Goal: Find specific page/section: Find specific page/section

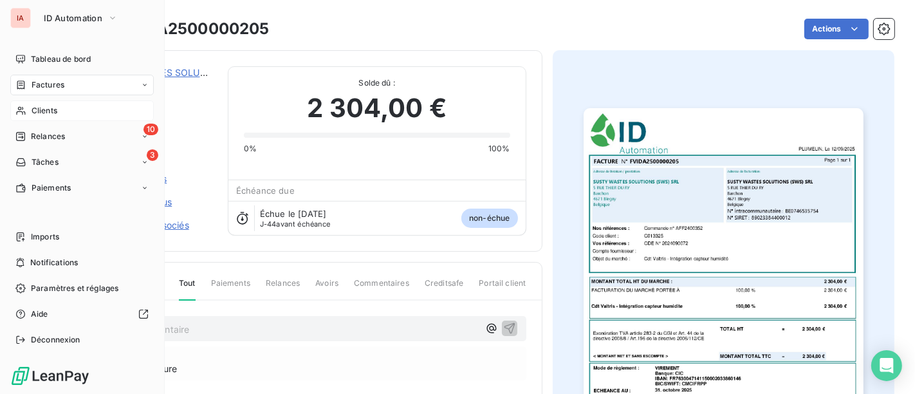
click at [48, 113] on span "Clients" at bounding box center [45, 111] width 26 height 12
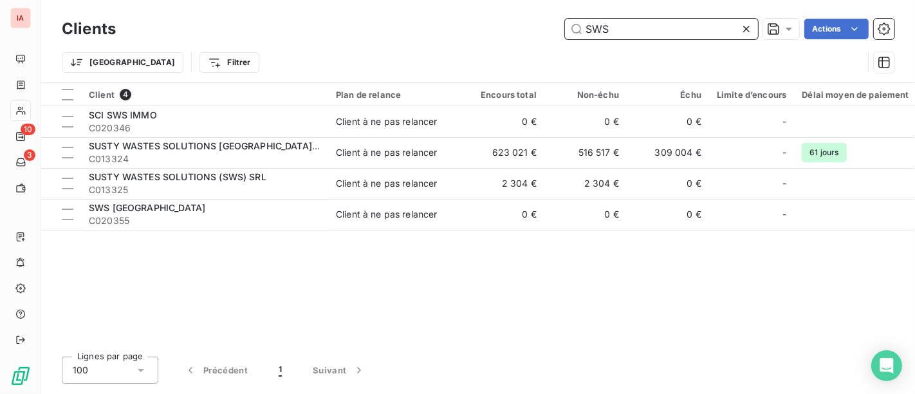
drag, startPoint x: 692, startPoint y: 39, endPoint x: 479, endPoint y: 32, distance: 212.5
click at [487, 30] on div "Clients SWS Actions" at bounding box center [478, 28] width 833 height 27
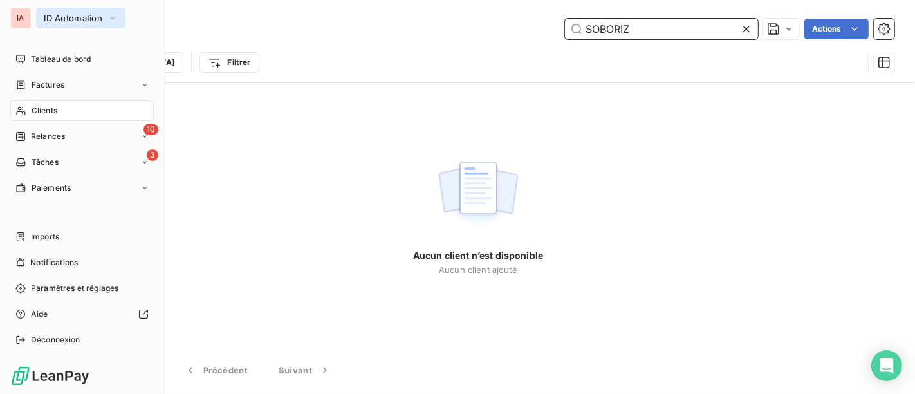
type input "SOBORIZ"
click at [57, 14] on span "ID Automation" at bounding box center [73, 18] width 59 height 10
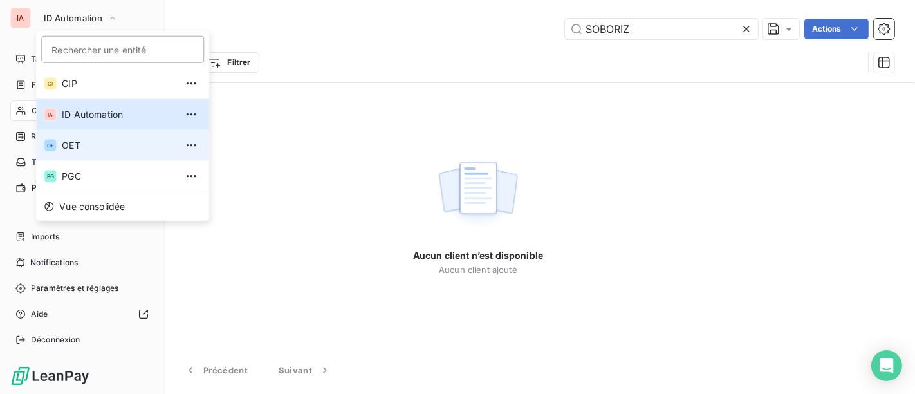
click at [77, 153] on li "OE OET" at bounding box center [122, 145] width 173 height 31
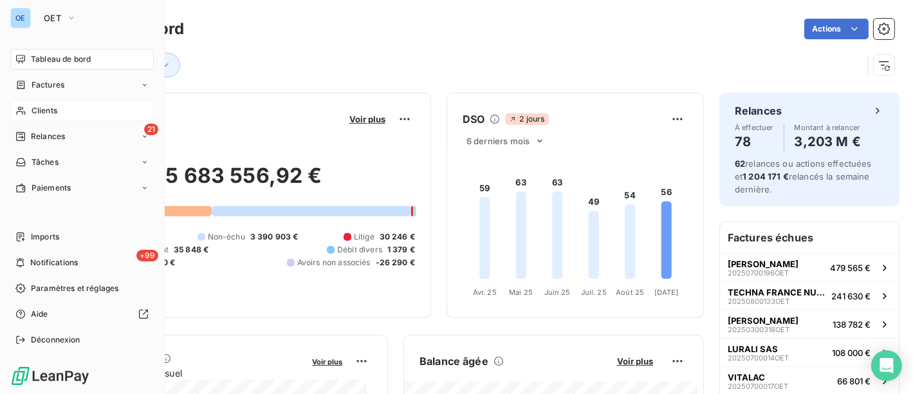
click at [53, 118] on div "Clients" at bounding box center [82, 110] width 144 height 21
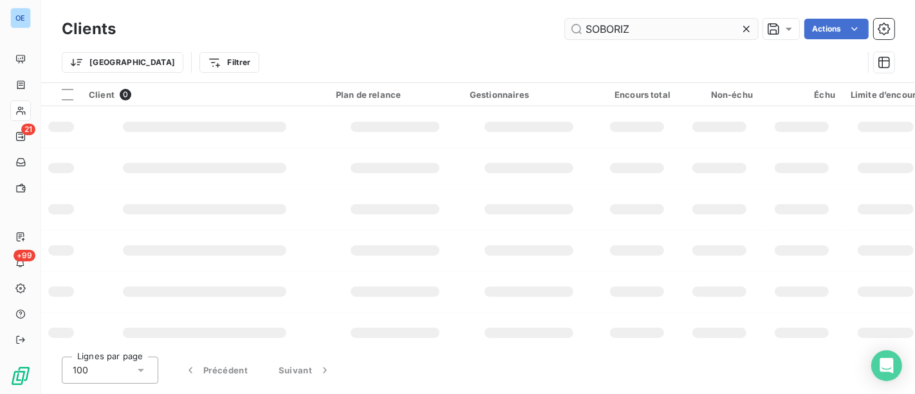
click at [645, 33] on input "SOBORIZ" at bounding box center [661, 29] width 193 height 21
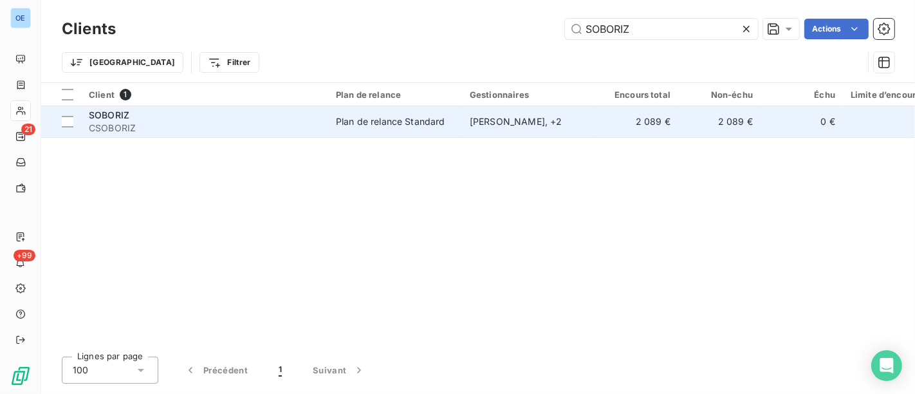
click at [562, 129] on td "[PERSON_NAME] , + 2" at bounding box center [529, 121] width 134 height 31
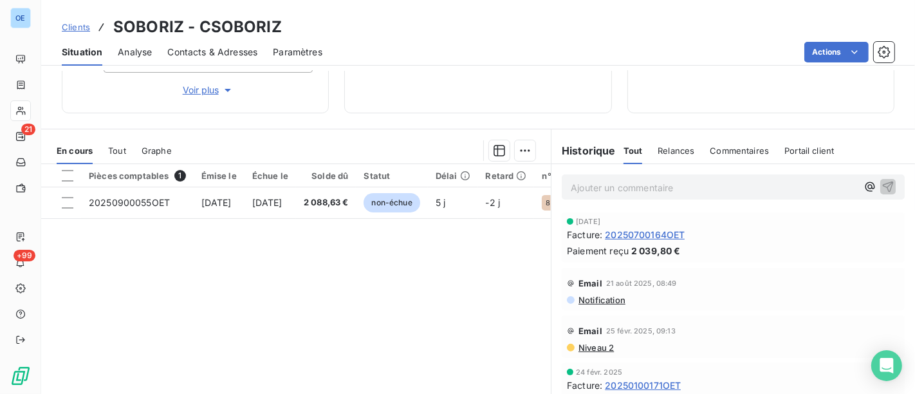
scroll to position [286, 0]
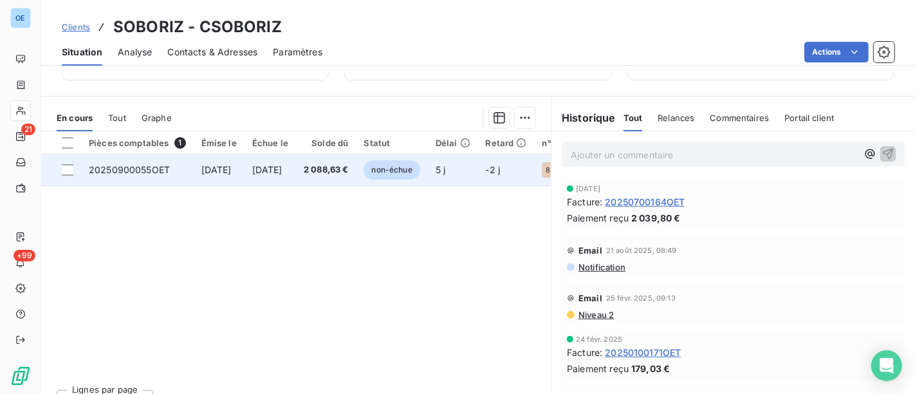
click at [296, 174] on td "[DATE]" at bounding box center [270, 169] width 51 height 31
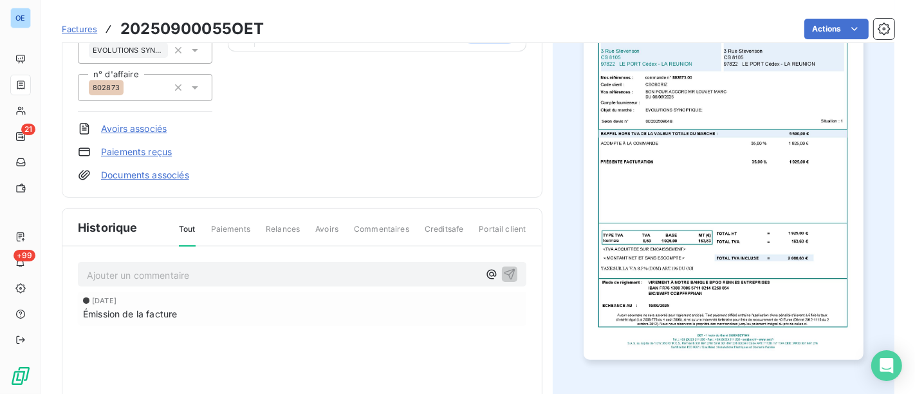
scroll to position [216, 0]
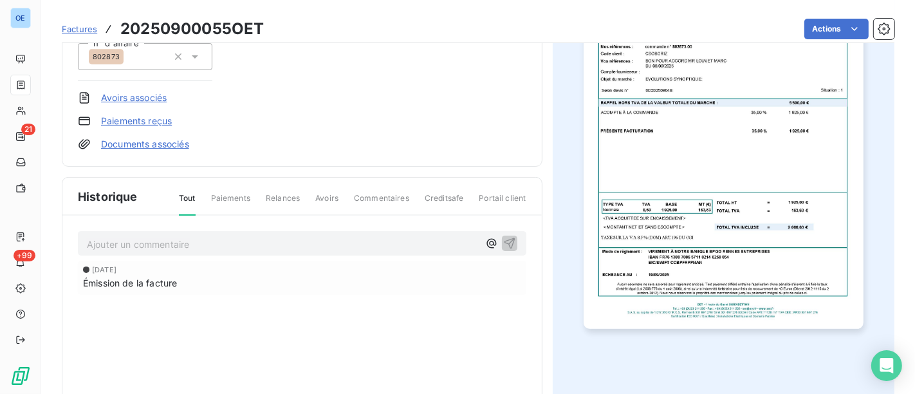
click at [695, 298] on img "button" at bounding box center [724, 131] width 280 height 395
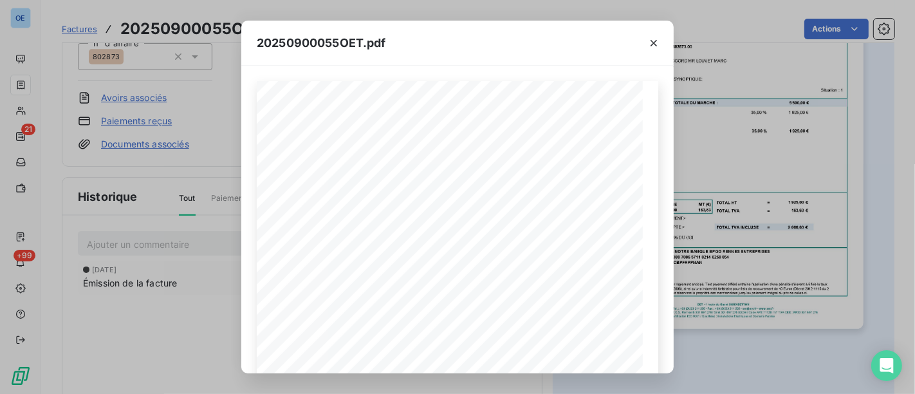
drag, startPoint x: 147, startPoint y: 135, endPoint x: 23, endPoint y: 62, distance: 144.3
click at [147, 135] on div "20250900055OET.pdf [PERSON_NAME], [GEOGRAPHIC_DATA] [DATE] FACTURE N° 202509000…" at bounding box center [457, 197] width 915 height 394
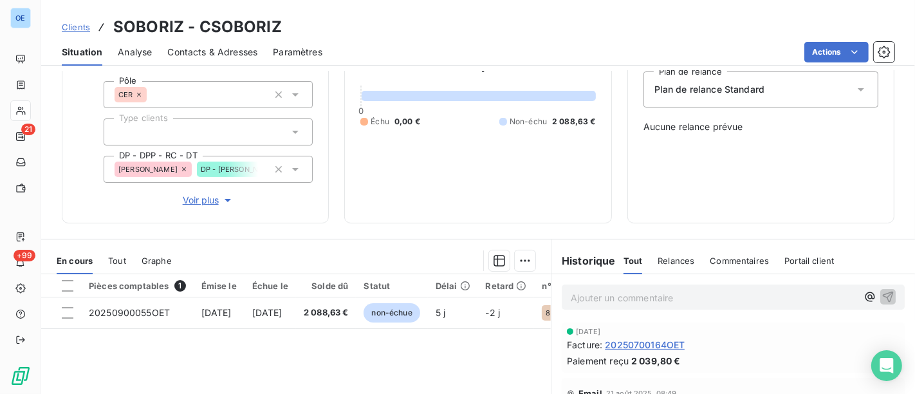
scroll to position [143, 0]
click at [658, 348] on span "20250100171OET" at bounding box center [643, 353] width 76 height 14
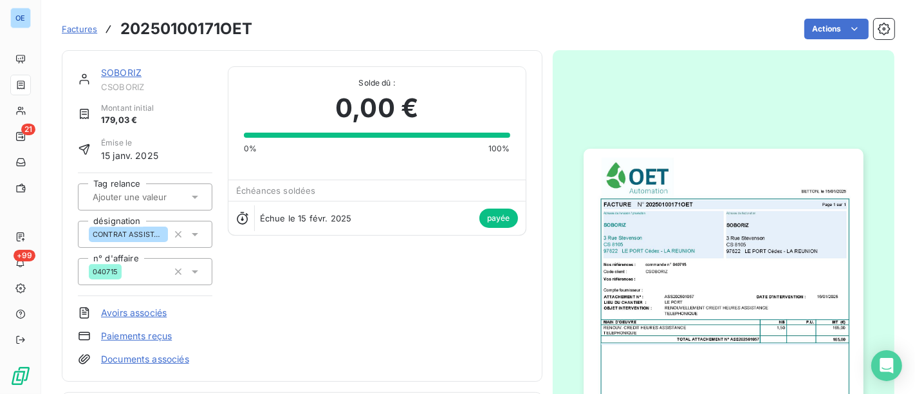
click at [719, 303] on img "button" at bounding box center [724, 346] width 280 height 395
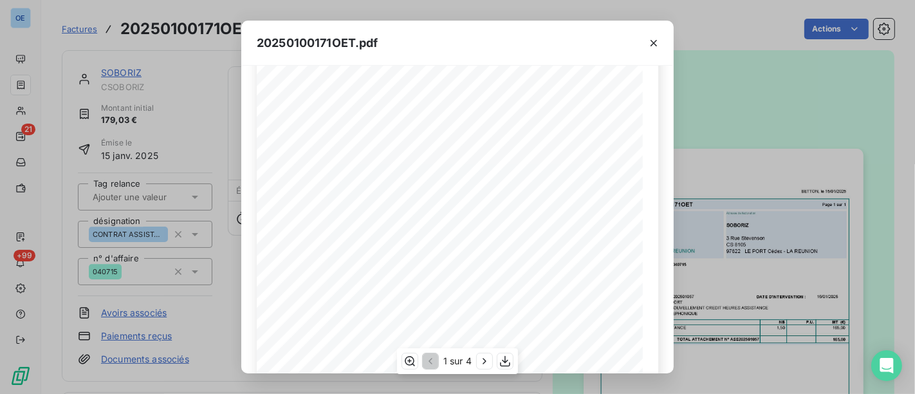
scroll to position [268, 0]
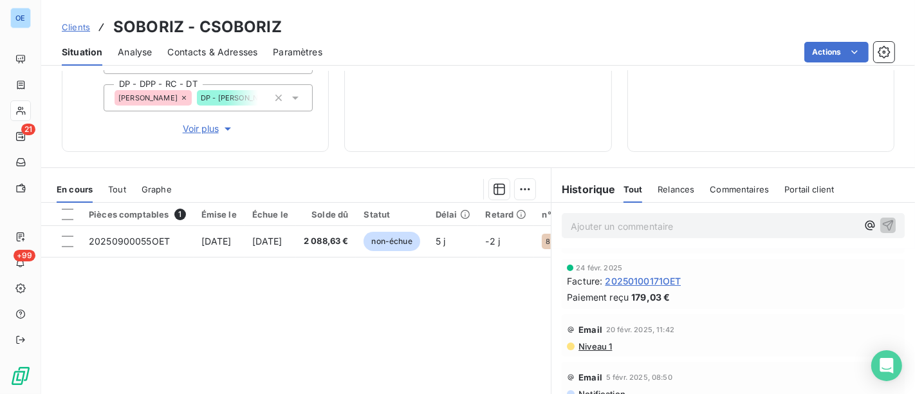
scroll to position [286, 0]
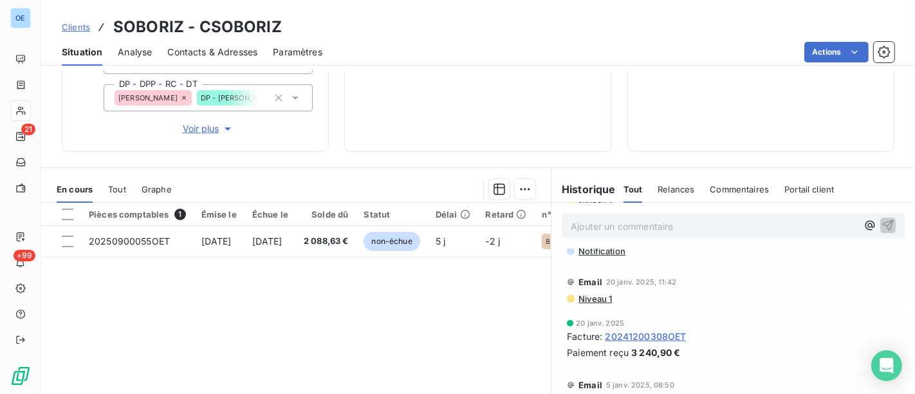
click at [649, 335] on span "20241200308OET" at bounding box center [645, 337] width 81 height 14
